Goal: Complete application form

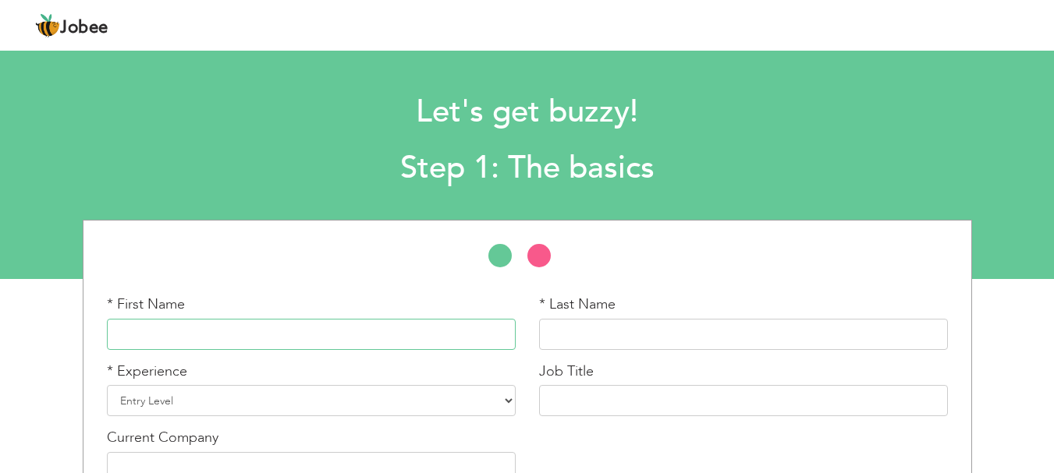
click at [182, 328] on input "text" at bounding box center [311, 334] width 409 height 31
type input "Shanzae"
click at [625, 348] on input "text" at bounding box center [743, 334] width 409 height 31
type input "Aurangzaib"
click at [296, 413] on select "Entry Level Less than 1 Year 1 Year 2 Years 3 Years 4 Years 5 Years 6 Years 7 Y…" at bounding box center [311, 400] width 409 height 31
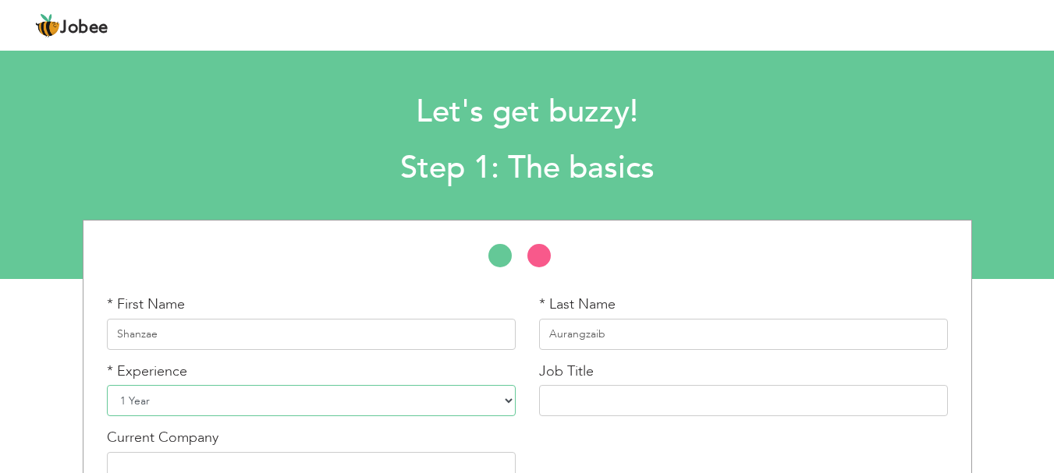
click at [107, 385] on select "Entry Level Less than 1 Year 1 Year 2 Years 3 Years 4 Years 5 Years 6 Years 7 Y…" at bounding box center [311, 400] width 409 height 31
click at [242, 406] on select "Entry Level Less than 1 Year 1 Year 2 Years 3 Years 4 Years 5 Years 6 Years 7 Y…" at bounding box center [311, 400] width 409 height 31
select select "2"
click at [107, 385] on select "Entry Level Less than 1 Year 1 Year 2 Years 3 Years 4 Years 5 Years 6 Years 7 Y…" at bounding box center [311, 400] width 409 height 31
click at [693, 399] on input "text" at bounding box center [743, 400] width 409 height 31
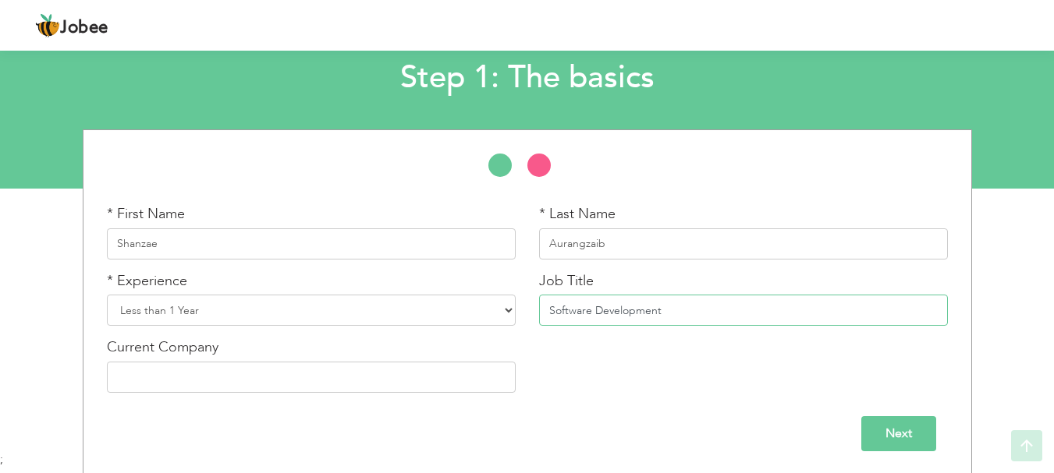
scroll to position [93, 0]
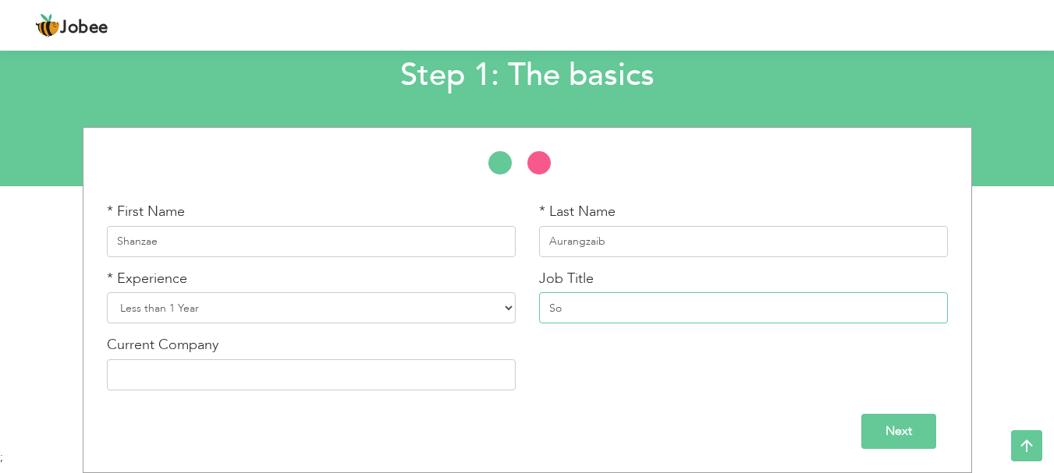
type input "S"
type input "Application Development"
click at [306, 373] on input "text" at bounding box center [311, 375] width 409 height 31
click at [532, 395] on div "* First Name Shanzae * Last Name Aurangzaib * Experience Entry Level Less than …" at bounding box center [527, 302] width 864 height 200
click at [880, 434] on input "Next" at bounding box center [898, 431] width 75 height 35
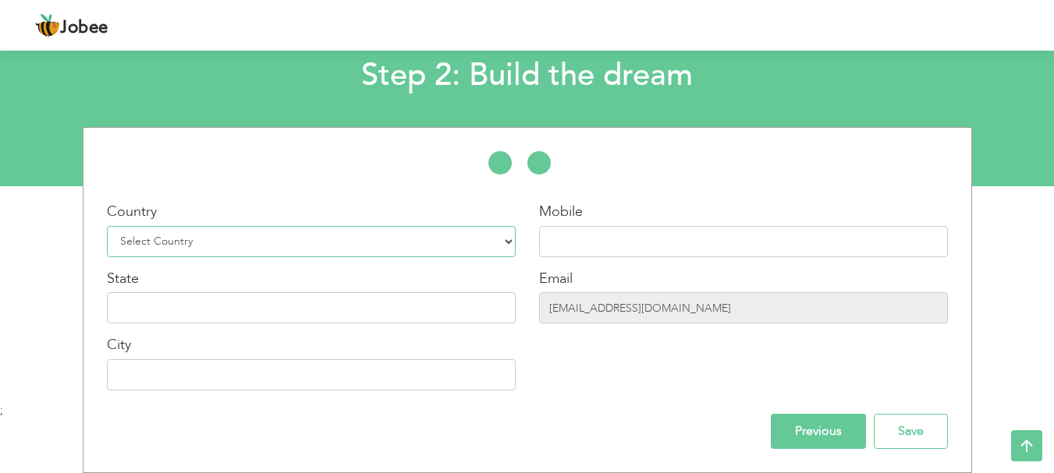
click at [198, 243] on select "Select Country Afghanistan Albania Algeria American Samoa Andorra Angola Anguil…" at bounding box center [311, 241] width 409 height 31
select select "166"
click at [107, 226] on select "Select Country Afghanistan Albania Algeria American Samoa Andorra Angola Anguil…" at bounding box center [311, 241] width 409 height 31
click at [603, 250] on input "text" at bounding box center [743, 241] width 409 height 31
type input "03327809799"
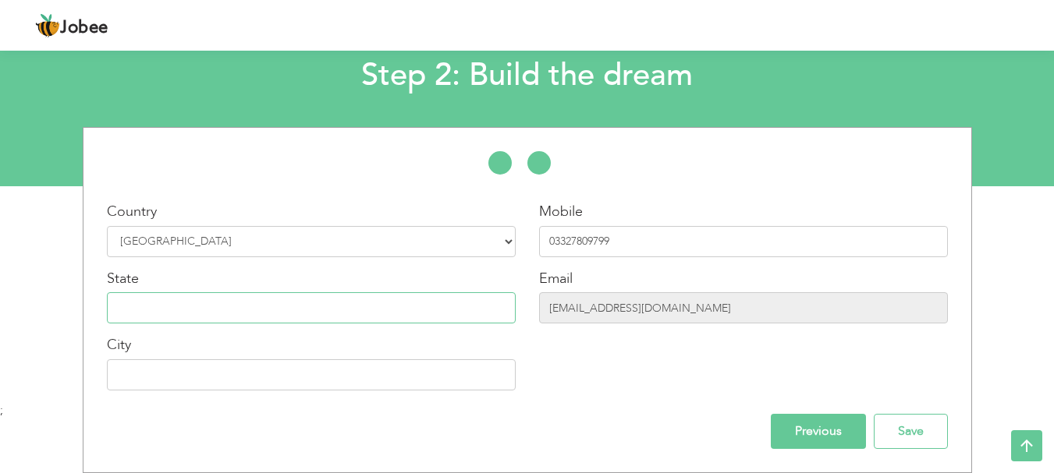
click at [357, 317] on input "text" at bounding box center [311, 307] width 409 height 31
click at [145, 382] on input "text" at bounding box center [311, 375] width 409 height 31
type input "[GEOGRAPHIC_DATA]"
click at [902, 441] on input "Save" at bounding box center [910, 431] width 74 height 35
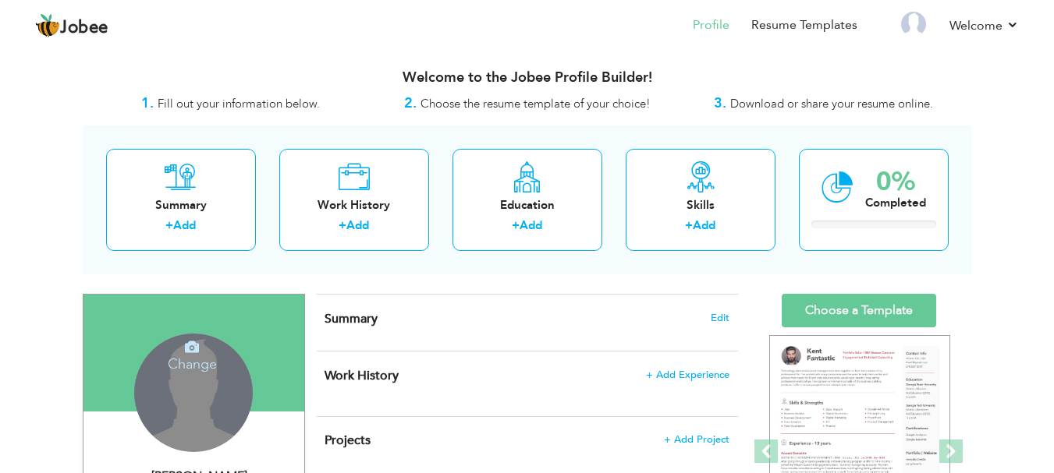
click at [170, 373] on h4 "Change" at bounding box center [192, 353] width 112 height 37
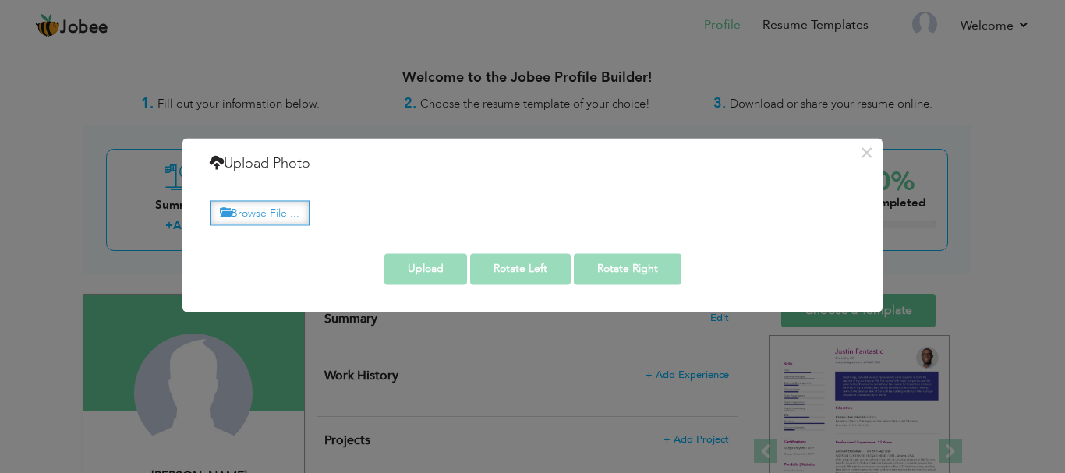
click at [263, 205] on label "Browse File ..." at bounding box center [260, 213] width 100 height 24
click at [0, 0] on input "Browse File ..." at bounding box center [0, 0] width 0 height 0
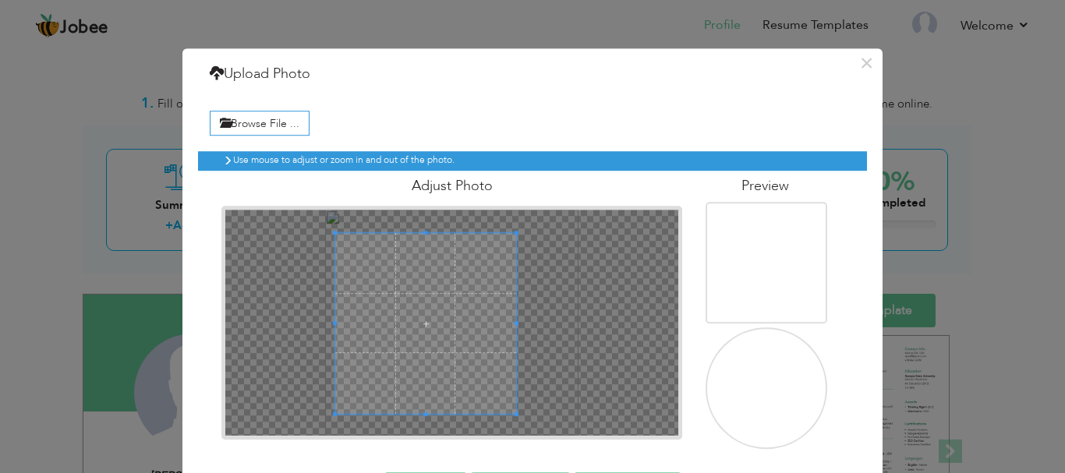
click at [429, 348] on span at bounding box center [425, 323] width 181 height 181
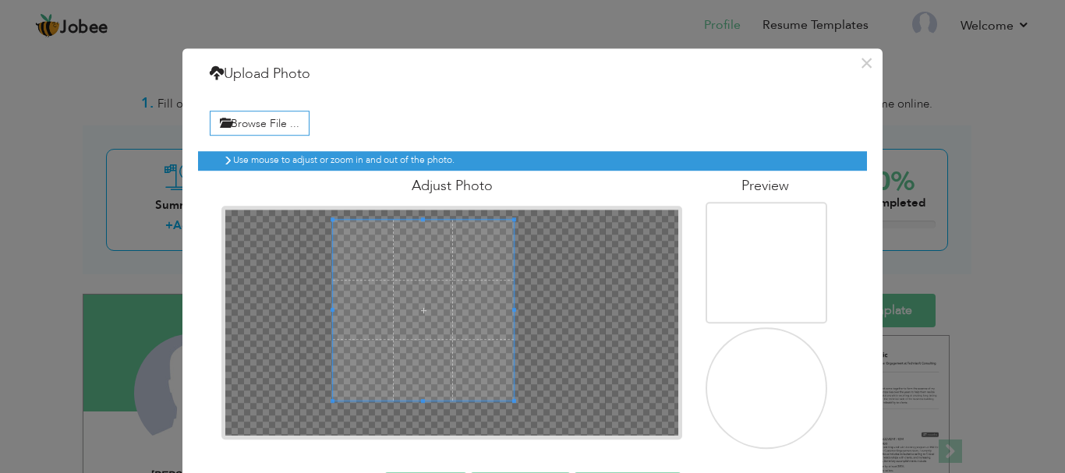
click at [436, 297] on span at bounding box center [423, 310] width 181 height 181
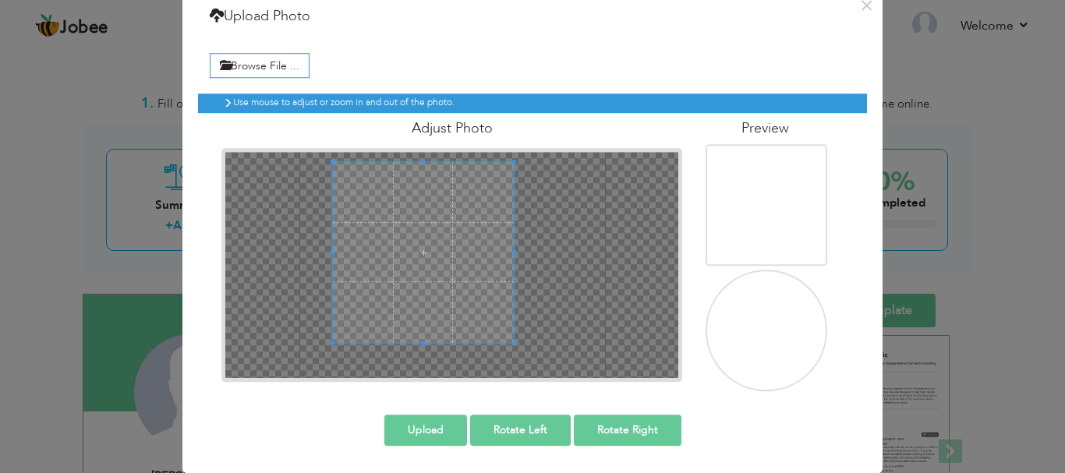
click at [441, 437] on button "Upload" at bounding box center [425, 430] width 83 height 31
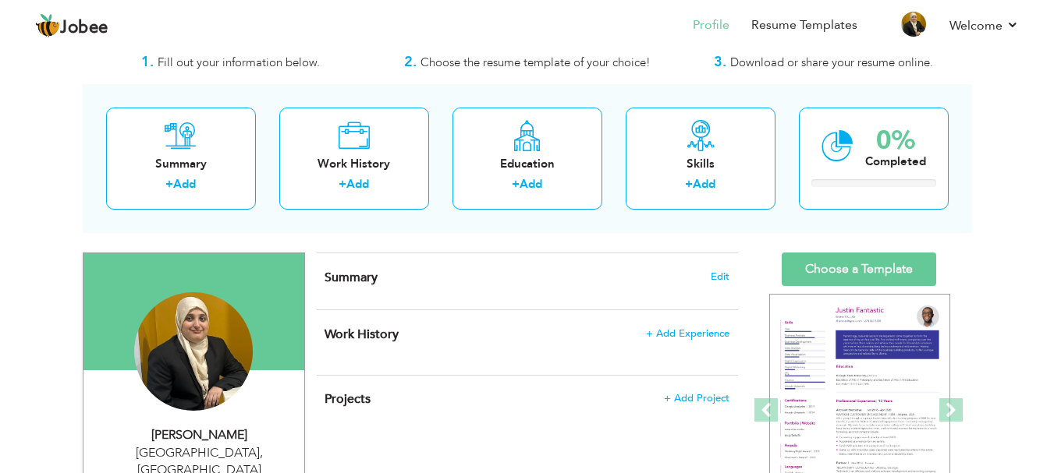
scroll to position [78, 0]
